Goal: Task Accomplishment & Management: Manage account settings

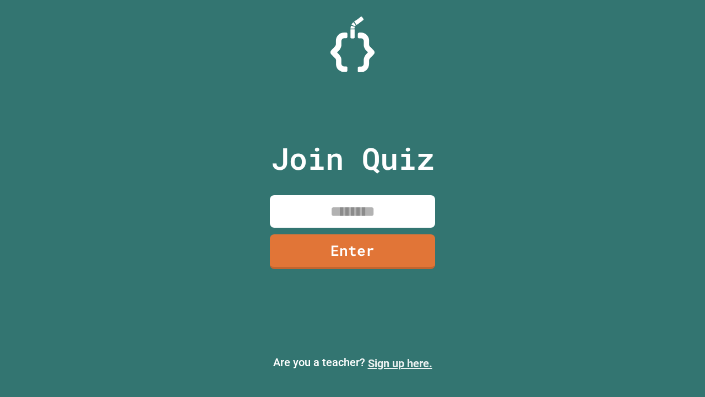
click at [400, 363] on link "Sign up here." at bounding box center [400, 362] width 64 height 13
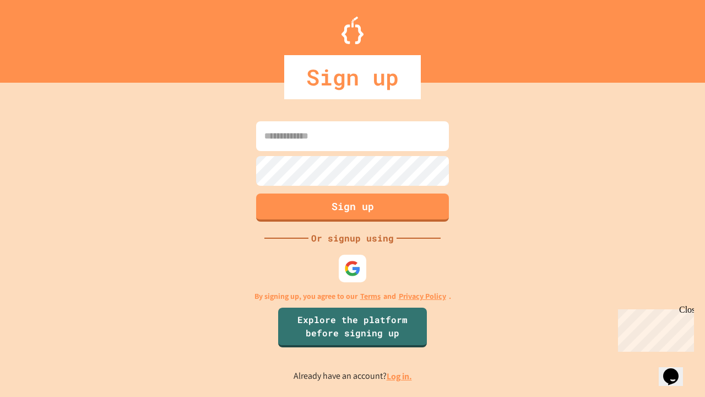
click at [400, 376] on link "Log in." at bounding box center [399, 376] width 25 height 12
